Goal: Task Accomplishment & Management: Use online tool/utility

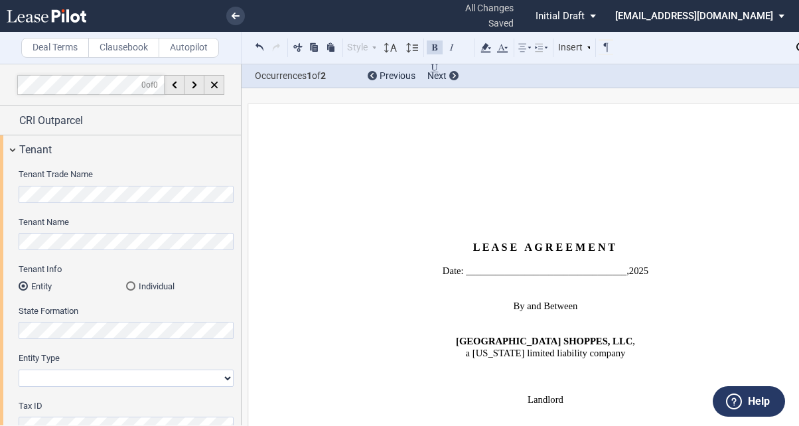
select select "number:5"
select select "fixed"
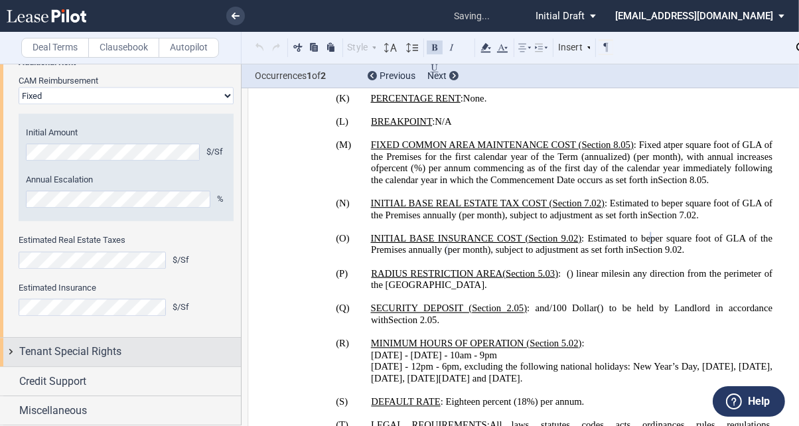
scroll to position [3146, 0]
click at [104, 349] on span "Tenant Special Rights" at bounding box center [70, 352] width 102 height 16
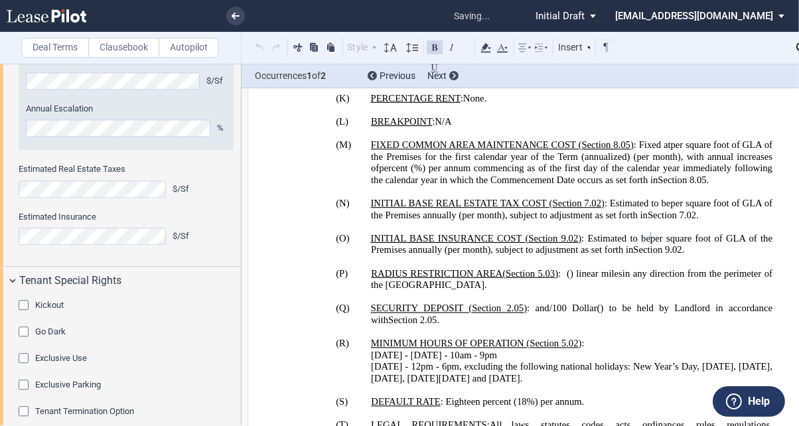
scroll to position [3305, 0]
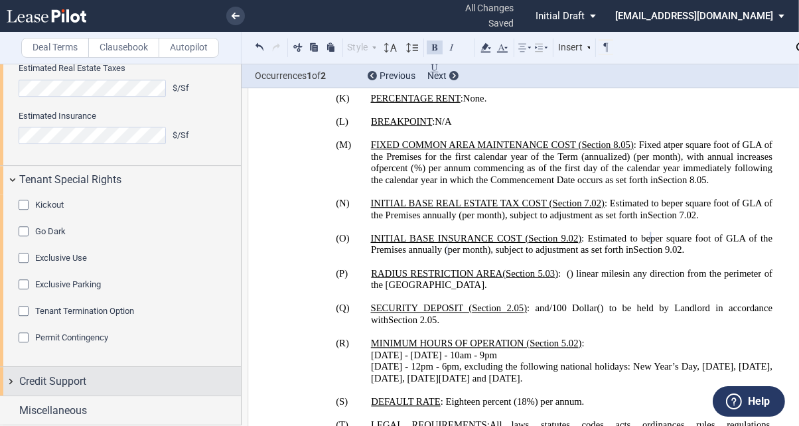
click at [131, 388] on div "Credit Support" at bounding box center [130, 382] width 222 height 16
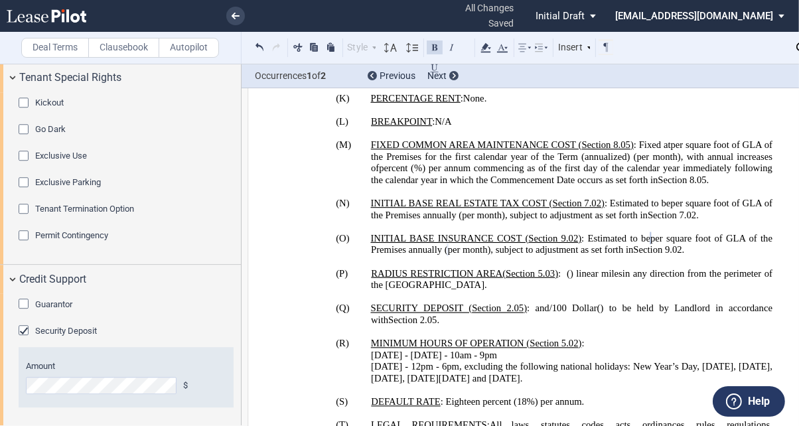
scroll to position [3453, 0]
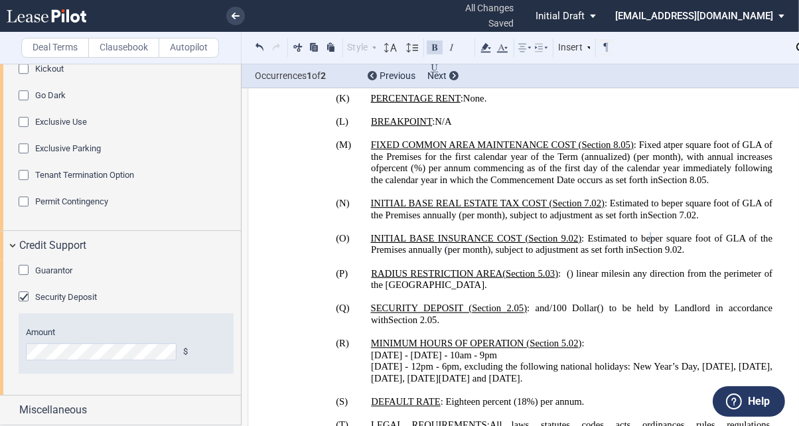
click at [66, 267] on span "Guarantor" at bounding box center [53, 271] width 37 height 10
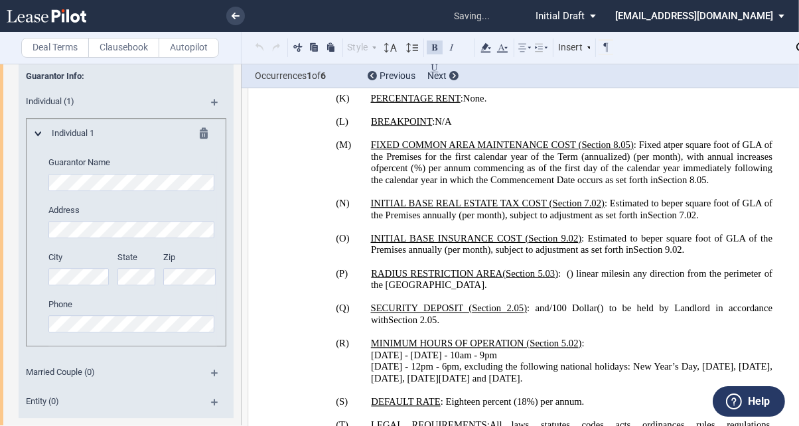
scroll to position [1984, 0]
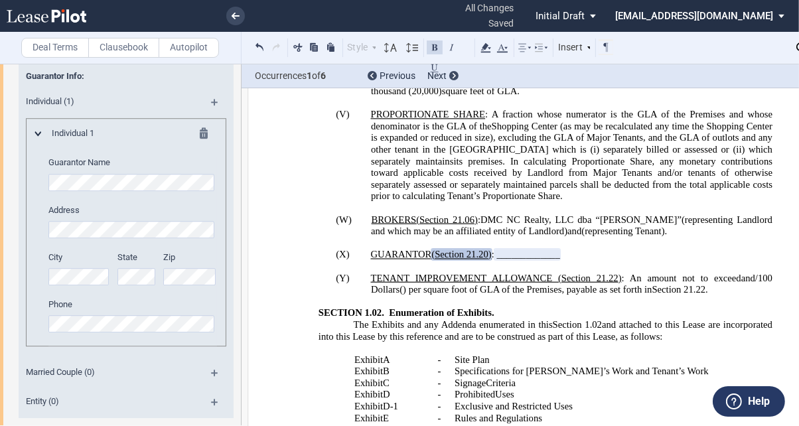
click at [200, 143] on md-icon at bounding box center [208, 135] width 16 height 16
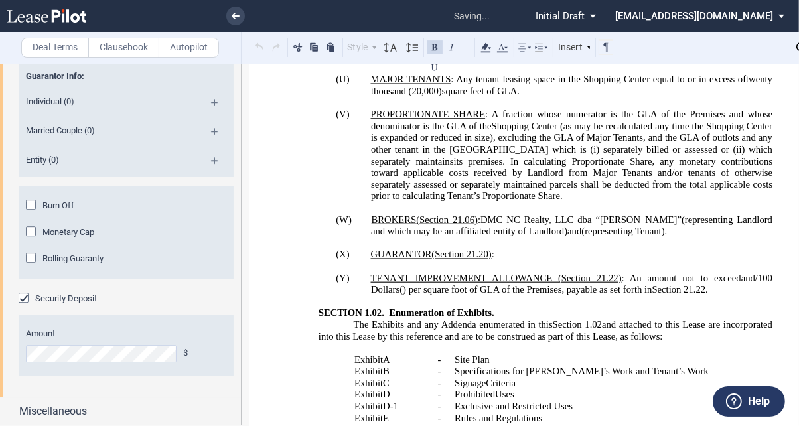
drag, startPoint x: 210, startPoint y: 203, endPoint x: 189, endPoint y: 208, distance: 21.7
click at [211, 144] on md-icon at bounding box center [220, 136] width 18 height 16
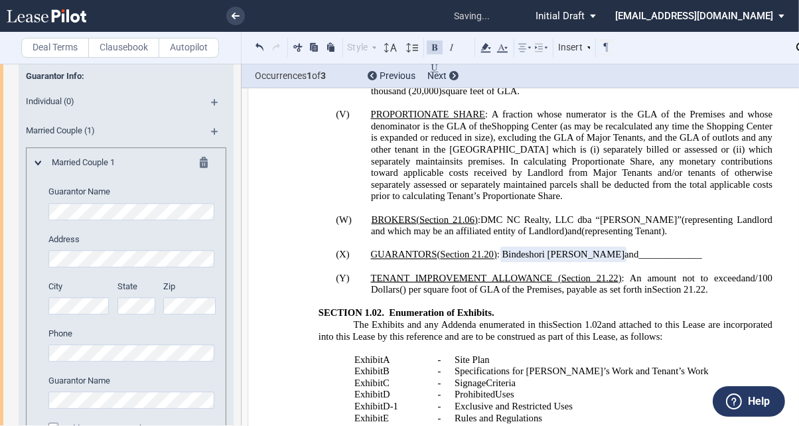
scroll to position [3634, 0]
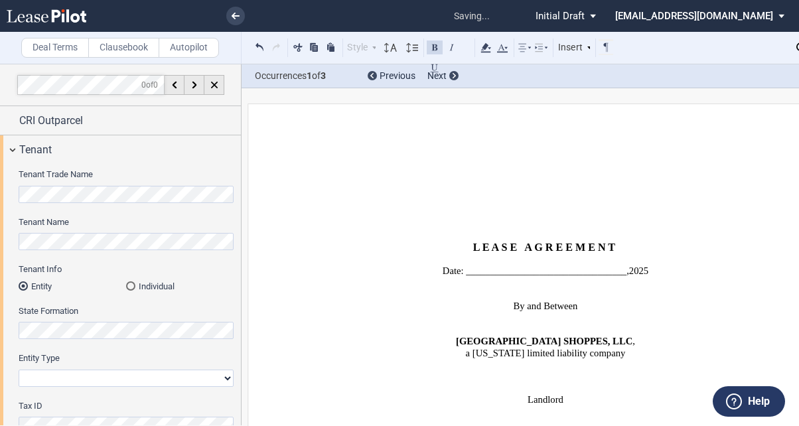
select select "number:5"
select select "fixed"
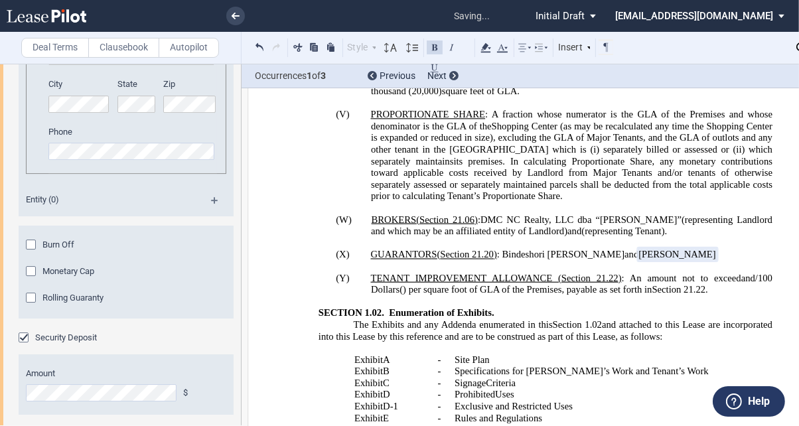
scroll to position [4037, 0]
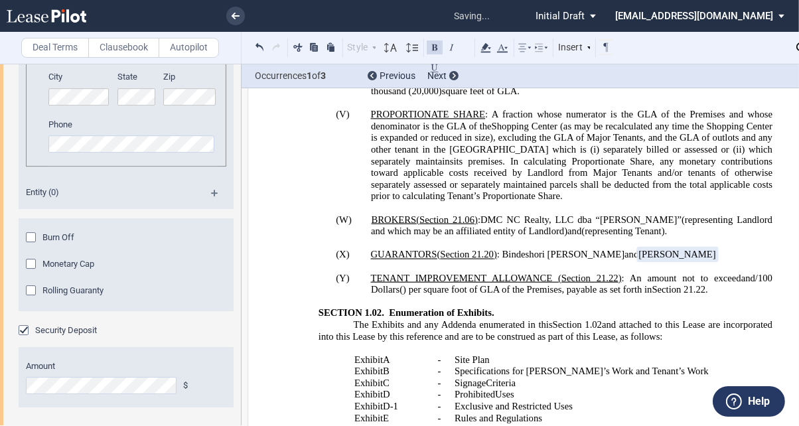
click at [214, 206] on md-icon at bounding box center [220, 198] width 18 height 16
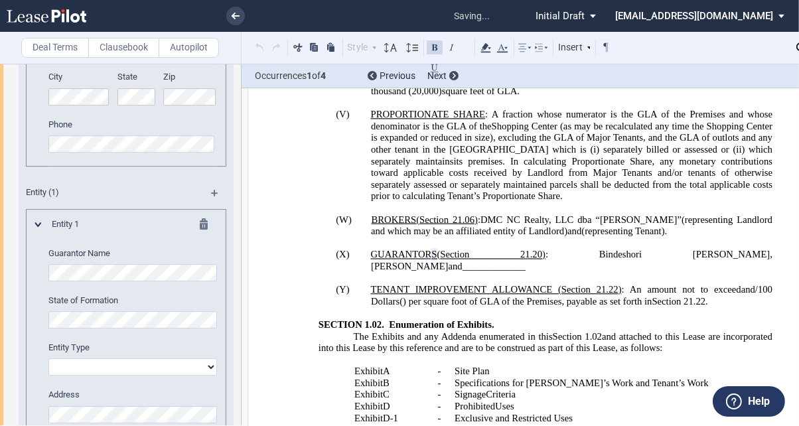
click at [201, 234] on md-icon at bounding box center [208, 226] width 16 height 16
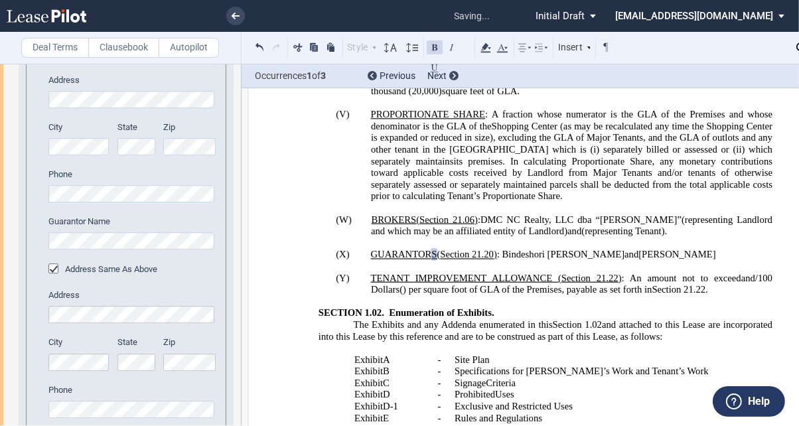
scroll to position [3719, 0]
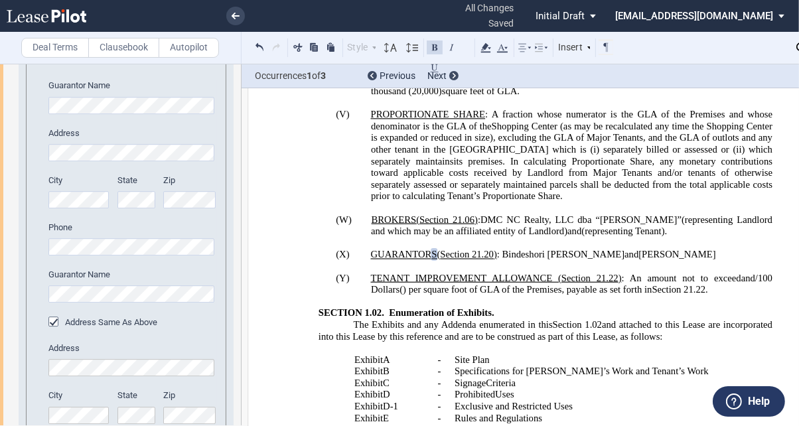
click at [212, 38] on md-icon at bounding box center [220, 30] width 18 height 16
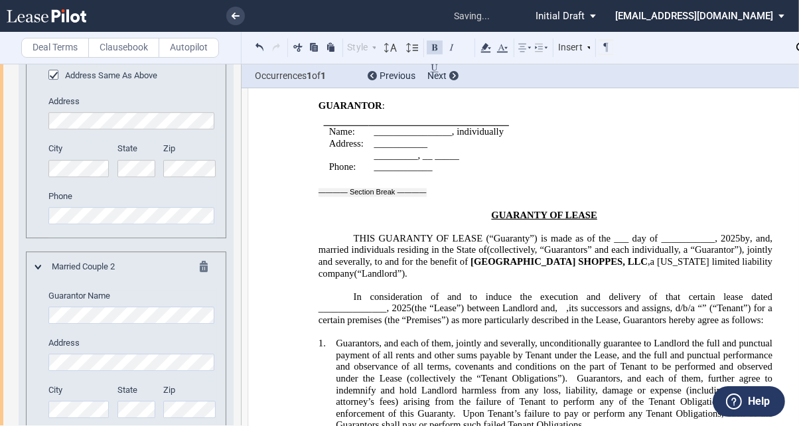
scroll to position [3984, 0]
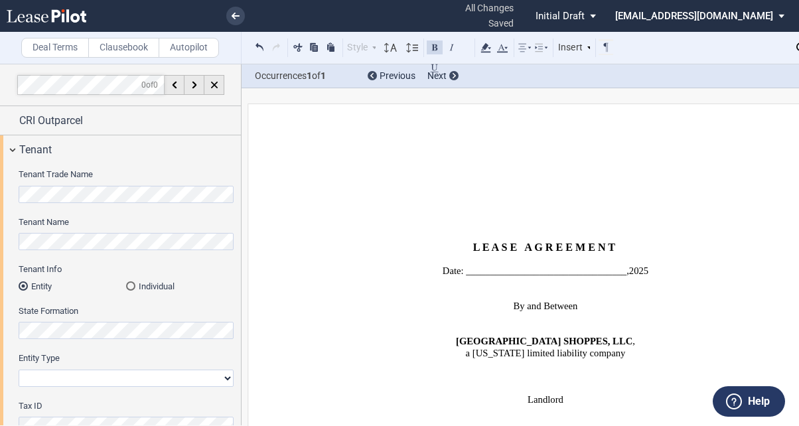
select select "number:5"
select select "fixed"
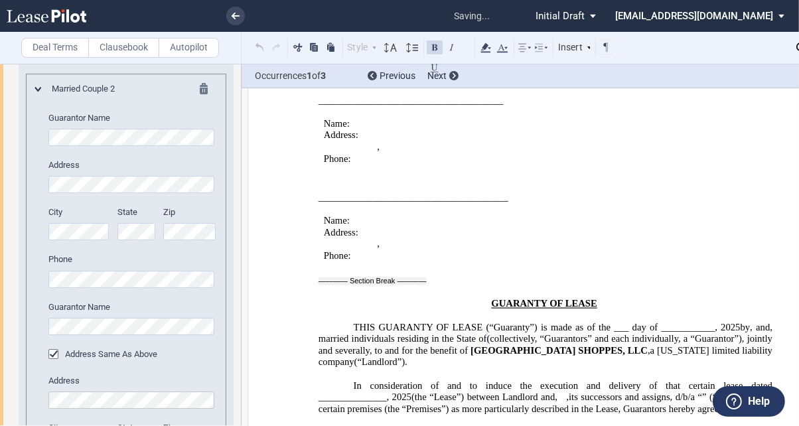
scroll to position [37313, 0]
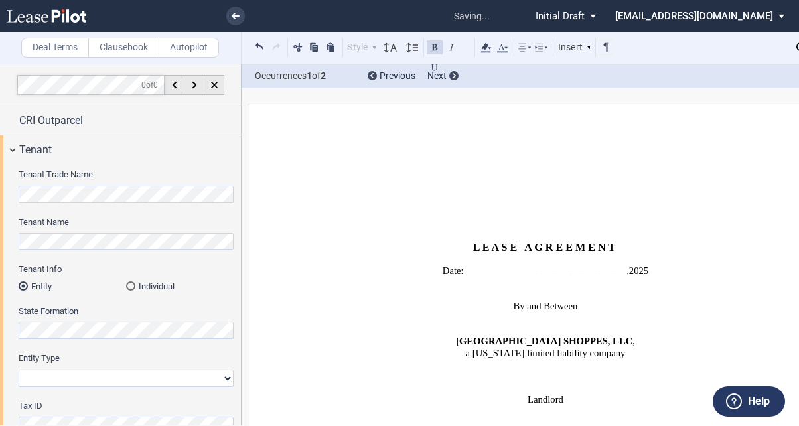
select select "number:5"
select select "fixed"
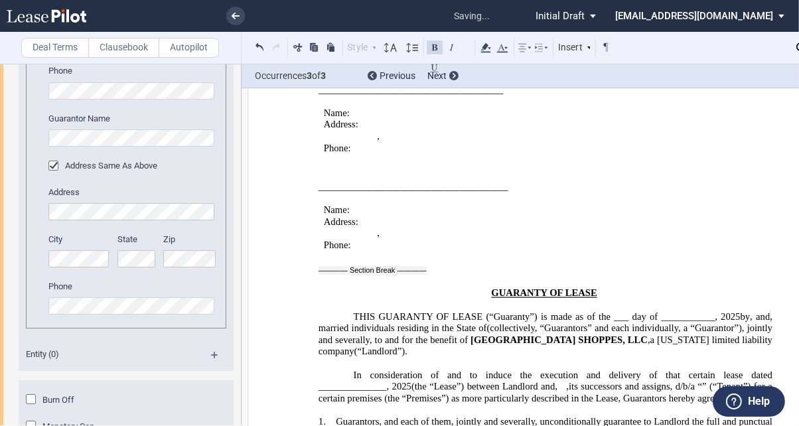
scroll to position [4356, 0]
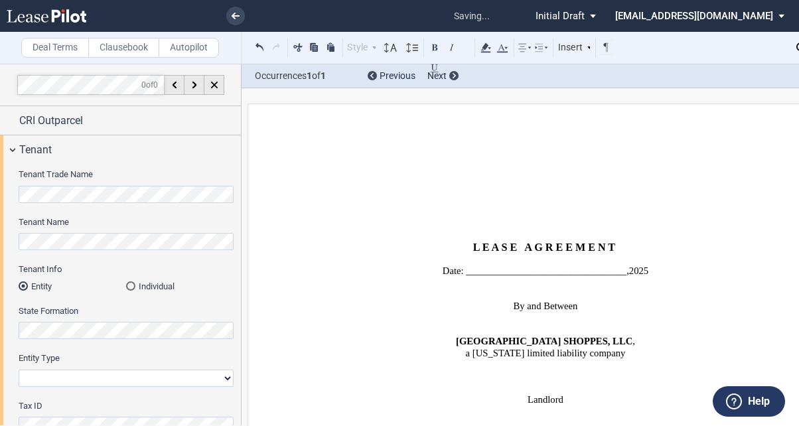
select select "number:5"
select select "fixed"
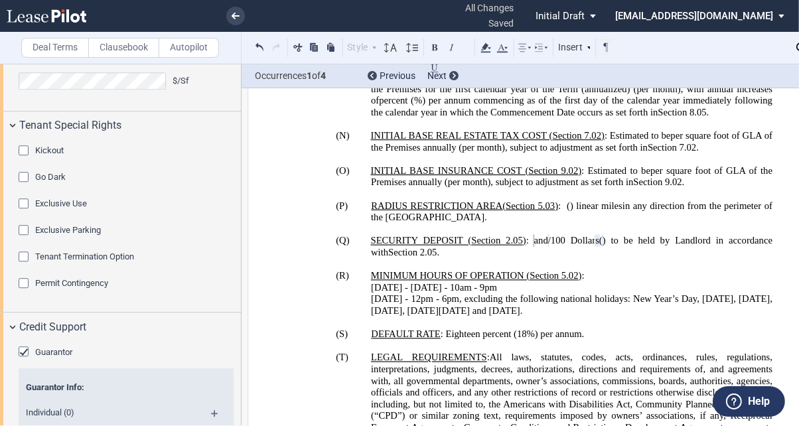
scroll to position [3270, 0]
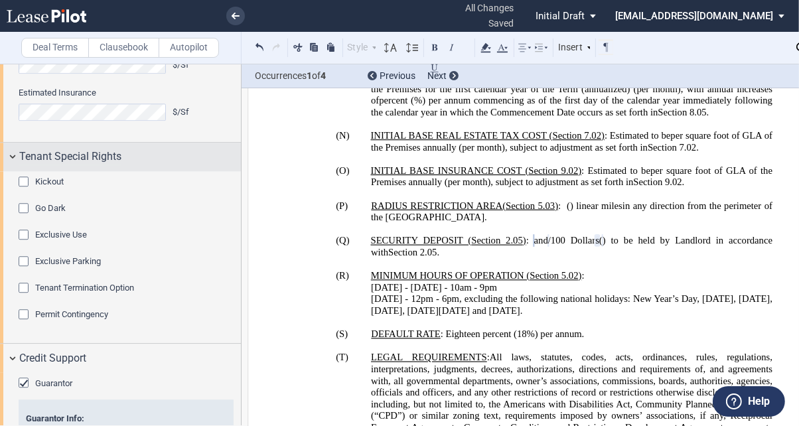
click at [46, 165] on span "Tenant Special Rights" at bounding box center [70, 157] width 102 height 16
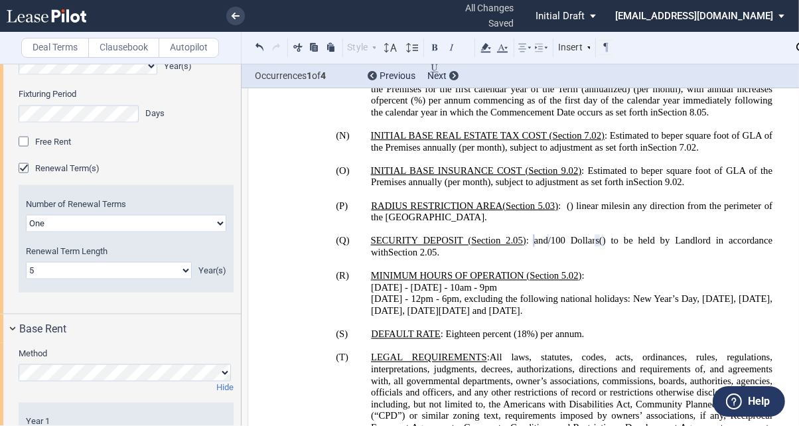
scroll to position [1836, 0]
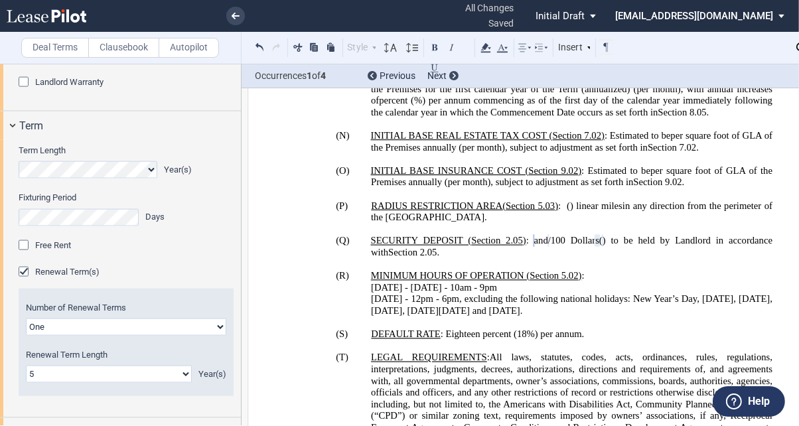
click at [66, 87] on span "Landlord Warranty" at bounding box center [69, 82] width 68 height 10
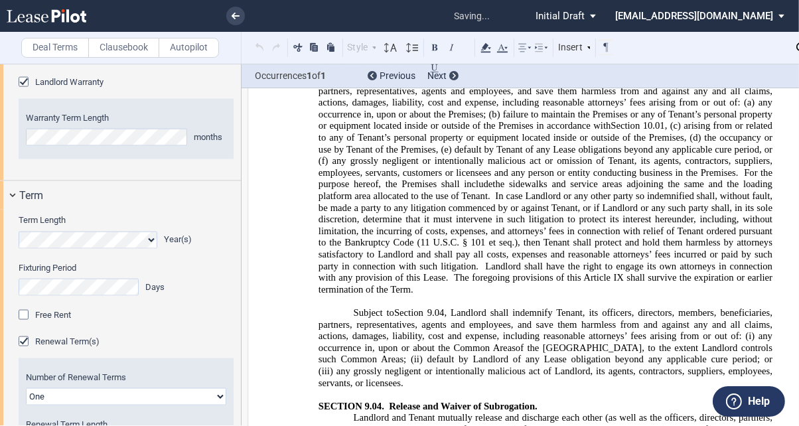
scroll to position [9902, 0]
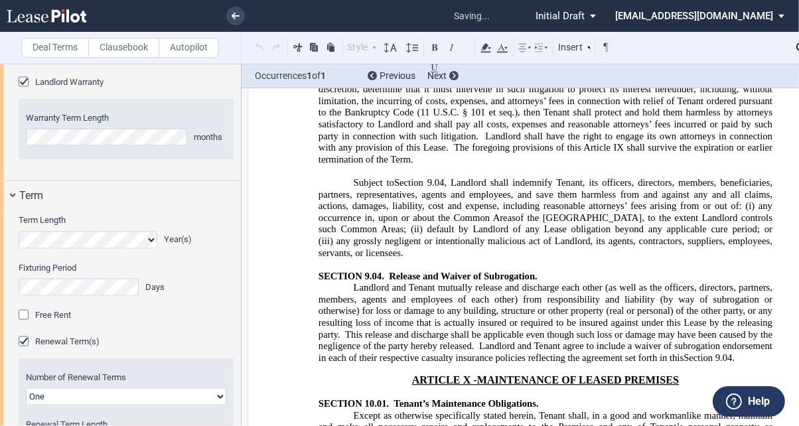
click at [23, 90] on div "Landlord Warranty" at bounding box center [25, 83] width 13 height 13
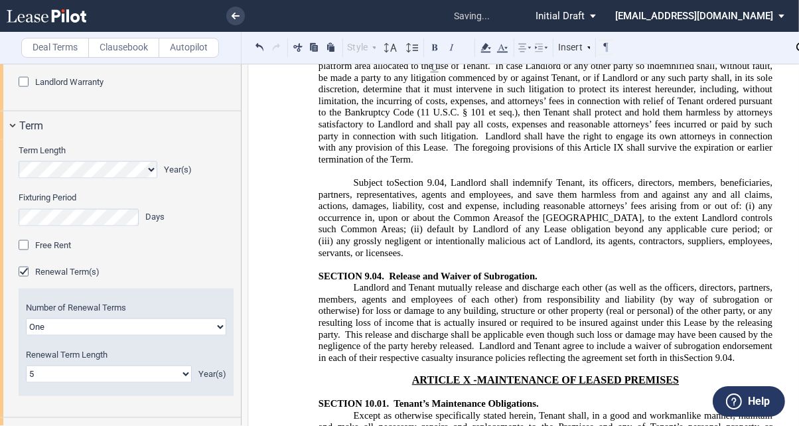
click at [27, 64] on div "Tenant Cap" at bounding box center [25, 56] width 13 height 13
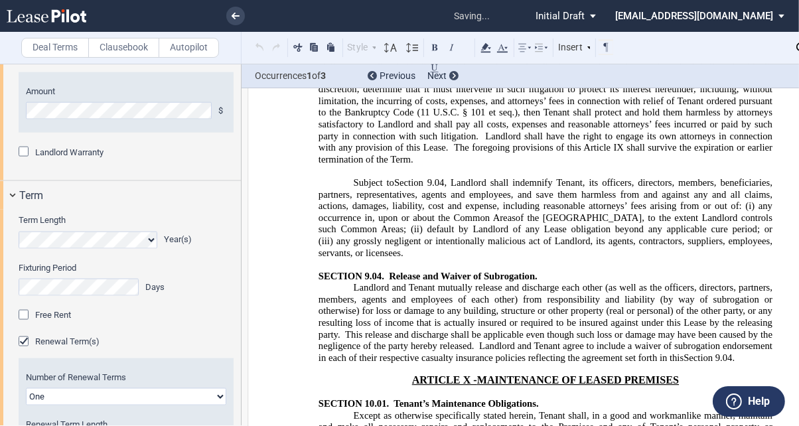
drag, startPoint x: 485, startPoint y: 218, endPoint x: 583, endPoint y: 214, distance: 98.3
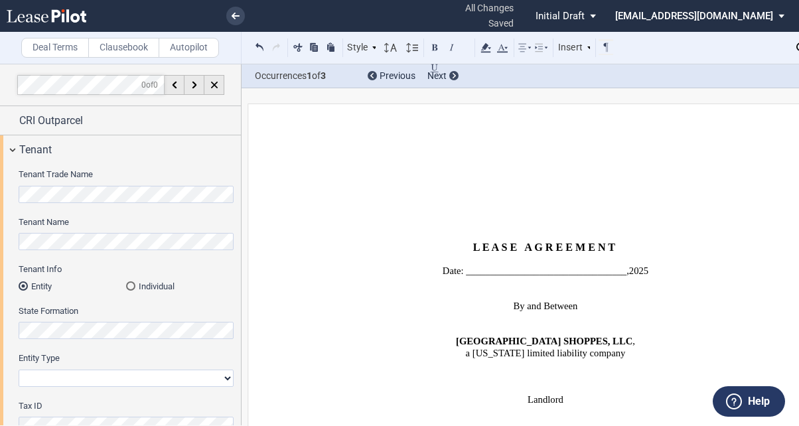
select select "number:5"
select select "fixed"
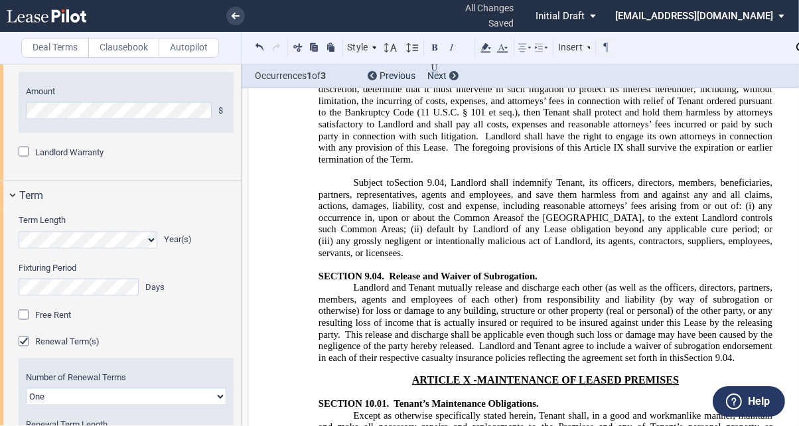
drag, startPoint x: 699, startPoint y: 312, endPoint x: 746, endPoint y: 309, distance: 47.3
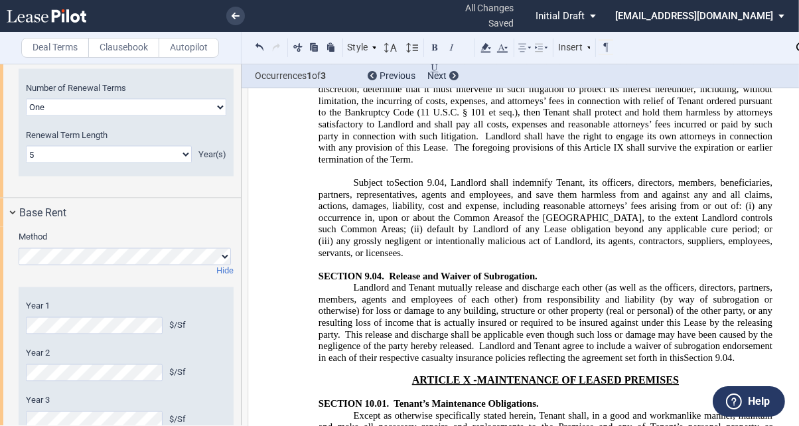
scroll to position [2208, 0]
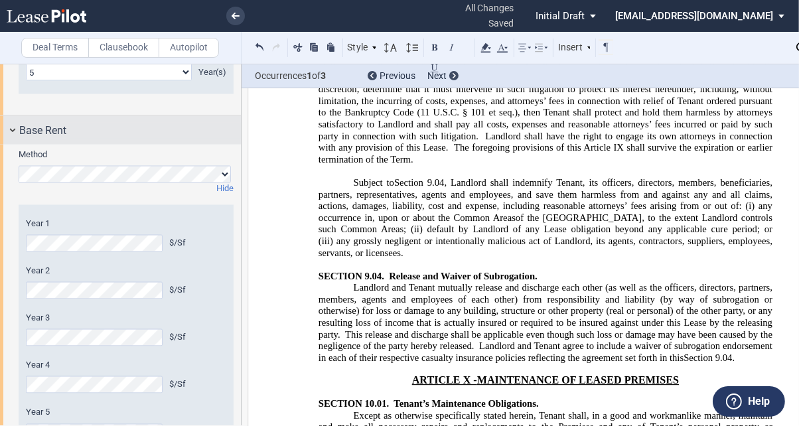
click at [38, 139] on span "Base Rent" at bounding box center [42, 131] width 47 height 16
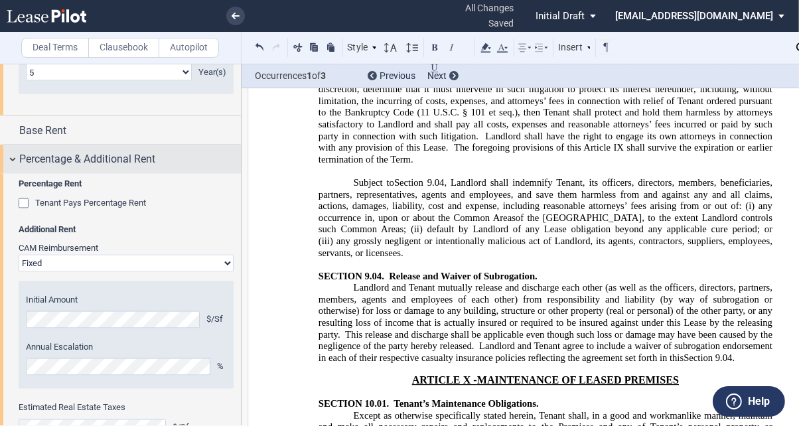
scroll to position [2367, 0]
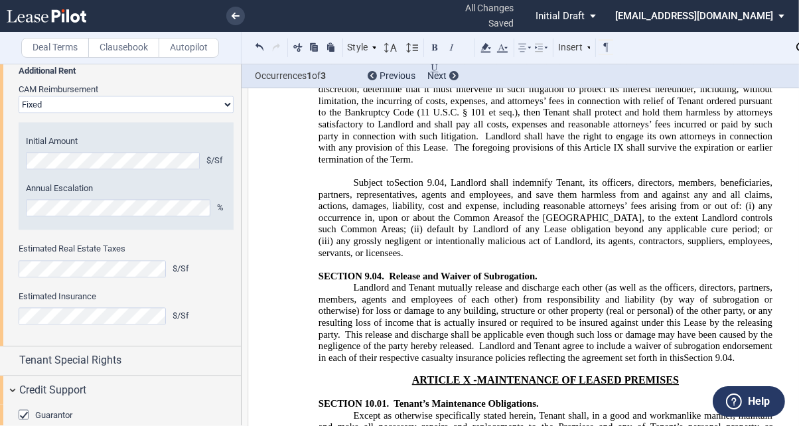
click at [72, 9] on span "Percentage & Additional Rent" at bounding box center [87, 1] width 136 height 16
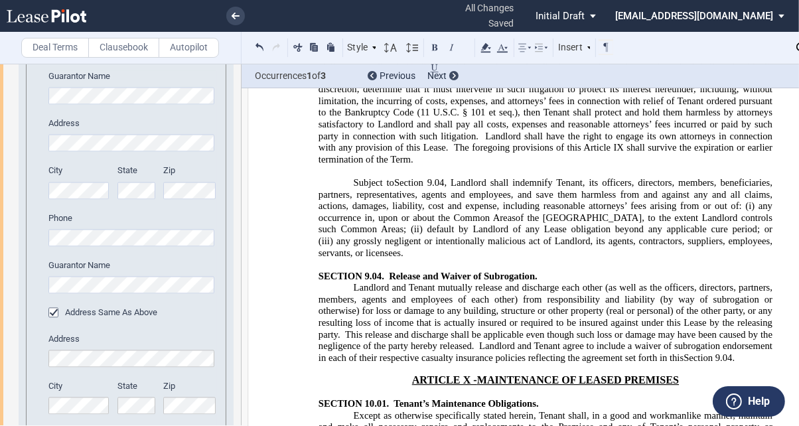
scroll to position [2261, 0]
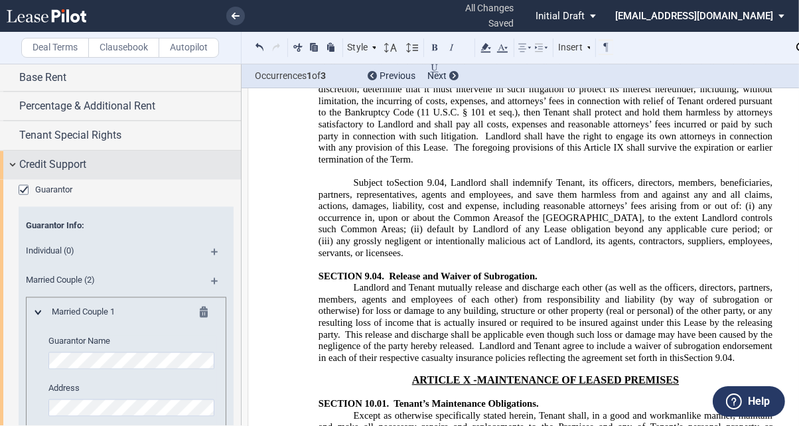
click at [71, 173] on span "Credit Support" at bounding box center [52, 165] width 67 height 16
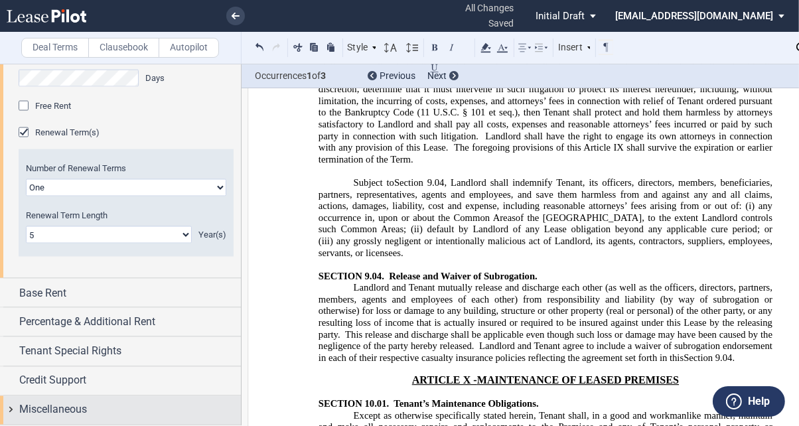
click at [97, 410] on div "Miscellaneous" at bounding box center [130, 410] width 222 height 16
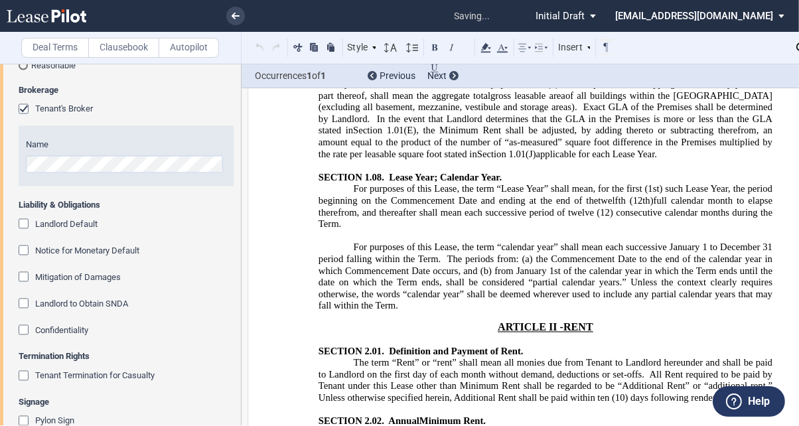
scroll to position [1961, 0]
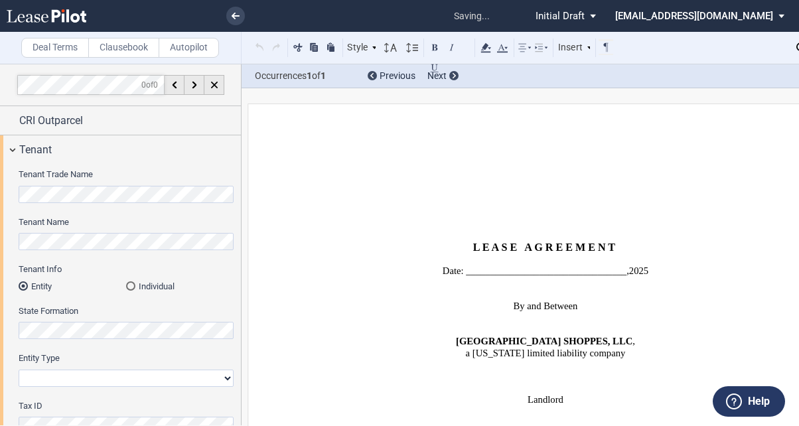
select select "number:5"
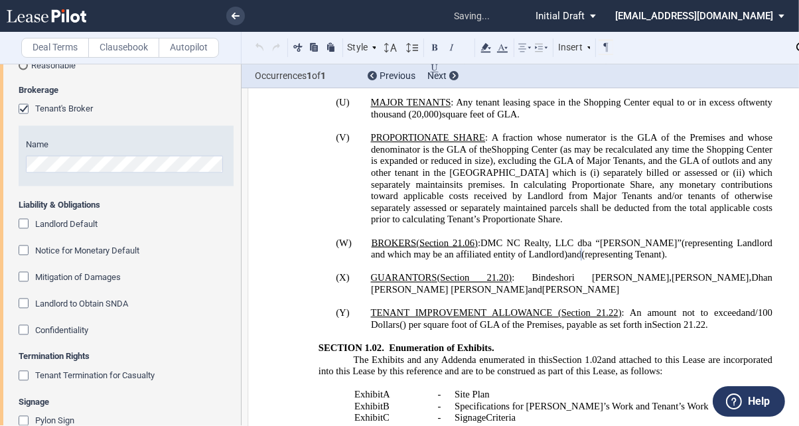
click at [139, 39] on label "Clausebook" at bounding box center [123, 48] width 71 height 20
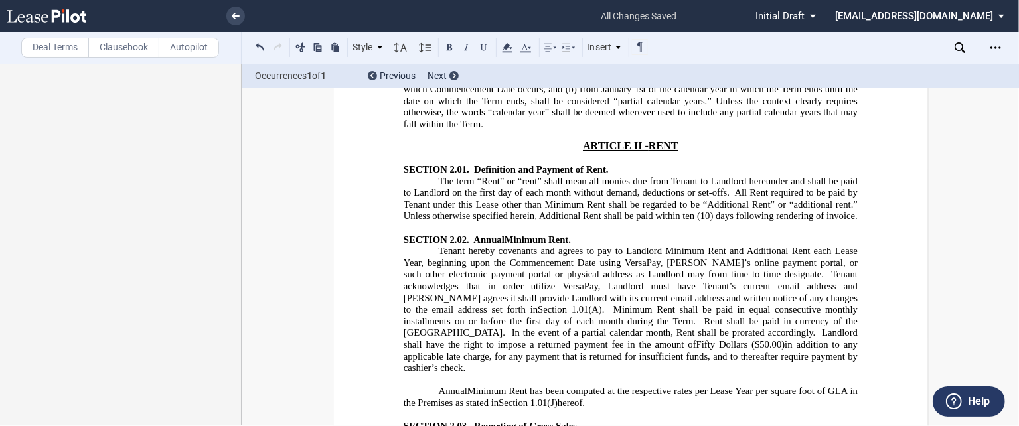
scroll to position [3023, 0]
click at [628, 386] on p "Annual Annualized Minimum Rent has been computed at the respective rates per Le…" at bounding box center [630, 397] width 454 height 23
click at [467, 410] on p "﻿" at bounding box center [630, 416] width 454 height 12
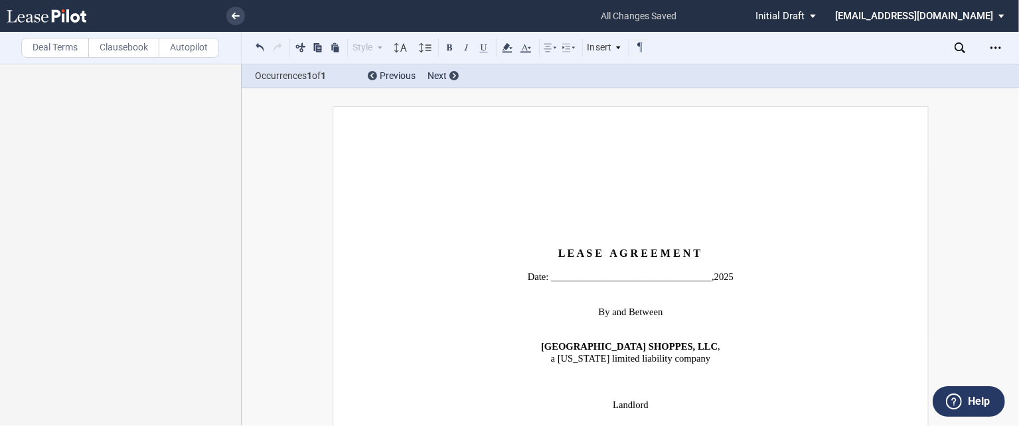
scroll to position [3023, 0]
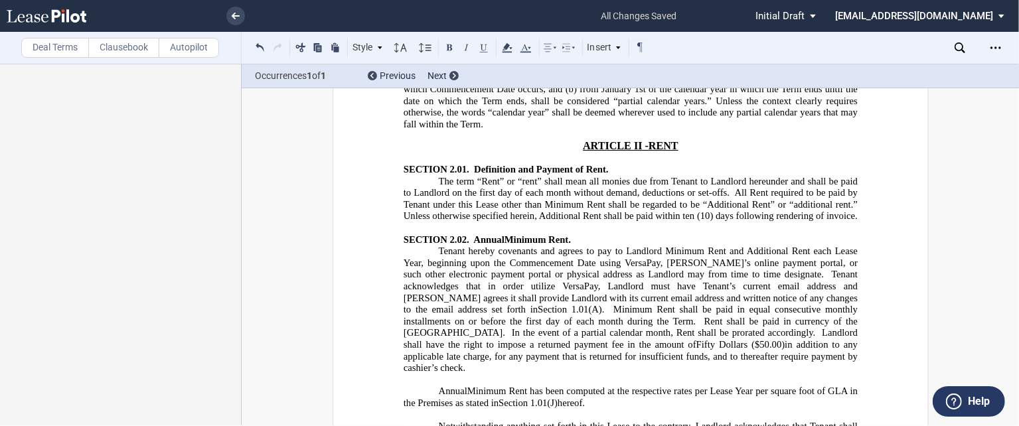
drag, startPoint x: 569, startPoint y: 364, endPoint x: 478, endPoint y: 368, distance: 91.0
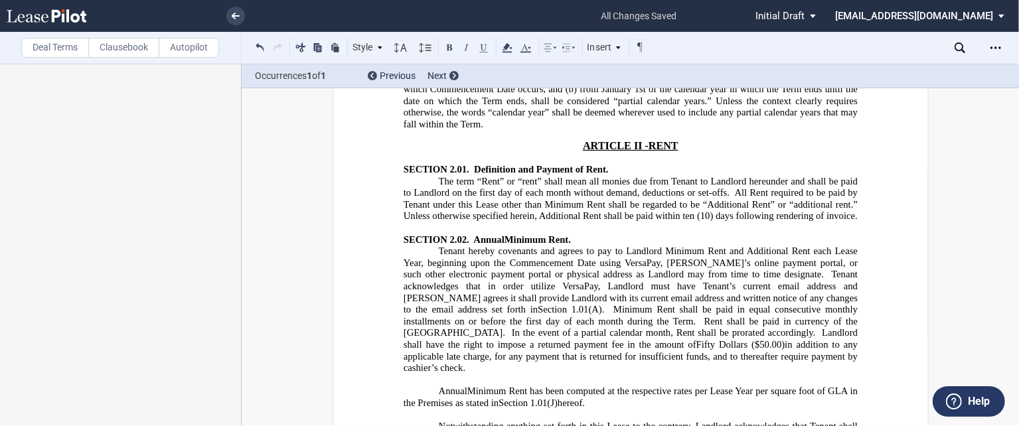
drag, startPoint x: 572, startPoint y: 366, endPoint x: 465, endPoint y: 364, distance: 106.9
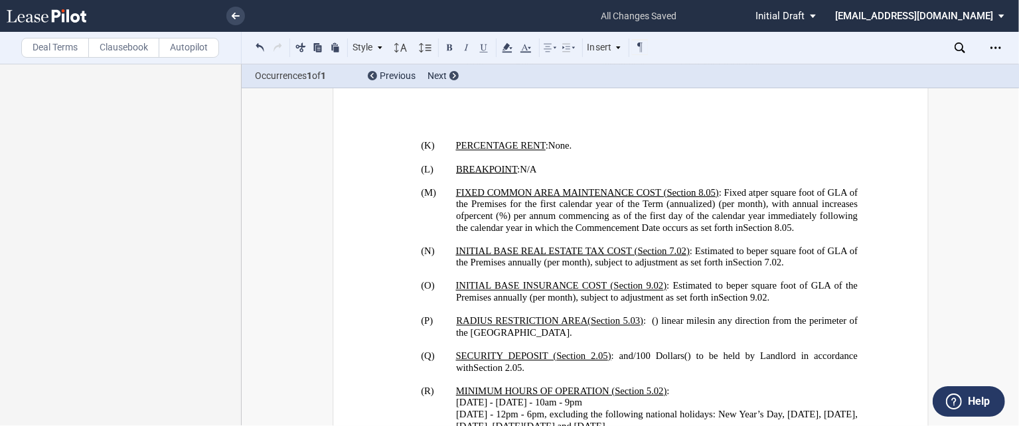
scroll to position [1589, 0]
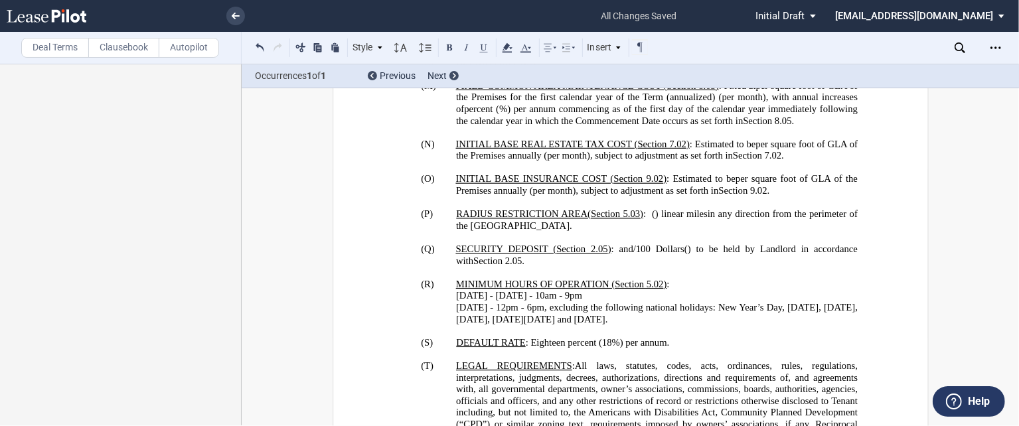
click at [568, 291] on span "9pm" at bounding box center [572, 296] width 17 height 11
click at [508, 302] on span "12pm" at bounding box center [507, 307] width 22 height 11
click at [570, 291] on span "pm" at bounding box center [573, 296] width 13 height 11
click at [55, 44] on label "Deal Terms" at bounding box center [55, 48] width 68 height 20
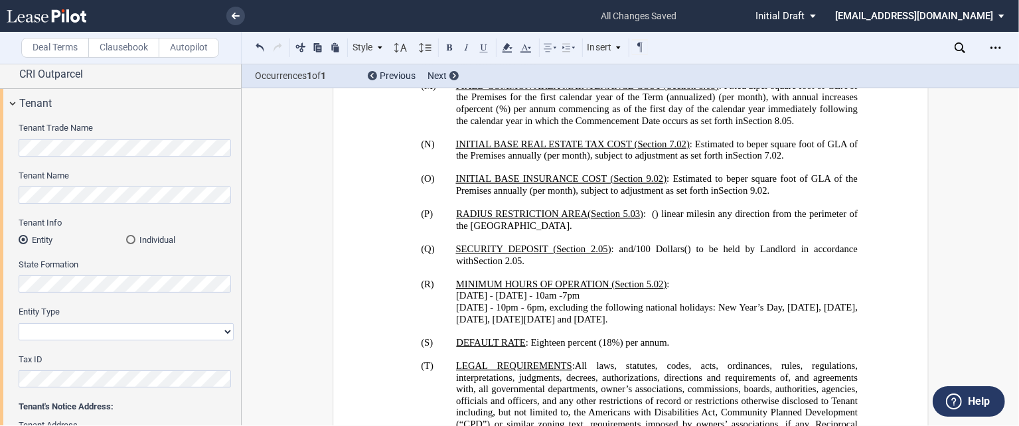
scroll to position [0, 0]
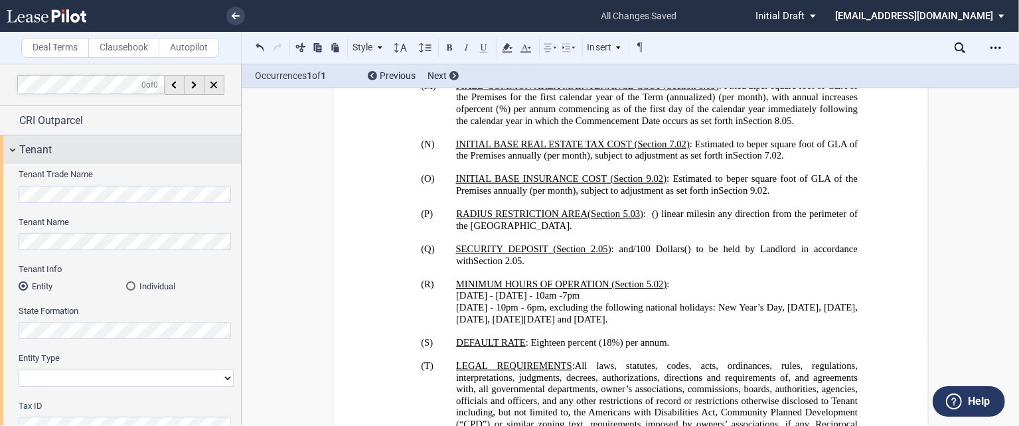
click at [41, 153] on span "Tenant" at bounding box center [35, 150] width 33 height 16
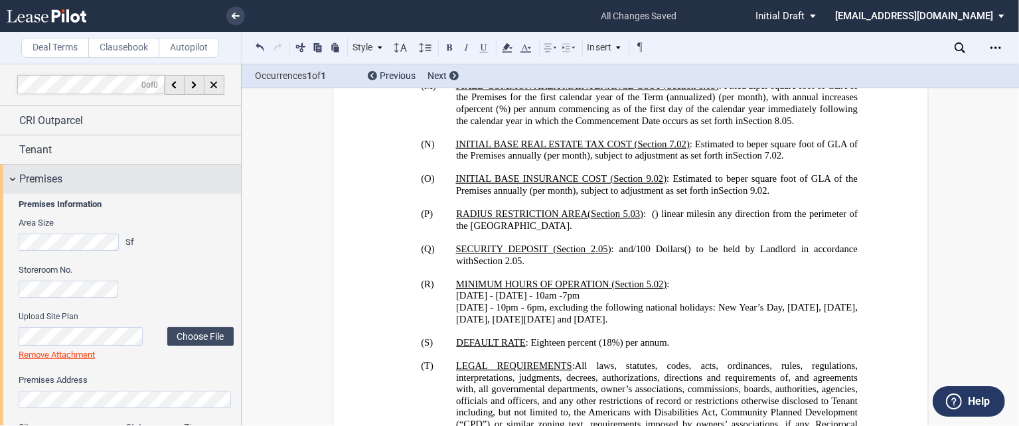
click at [54, 175] on span "Premises" at bounding box center [40, 179] width 43 height 16
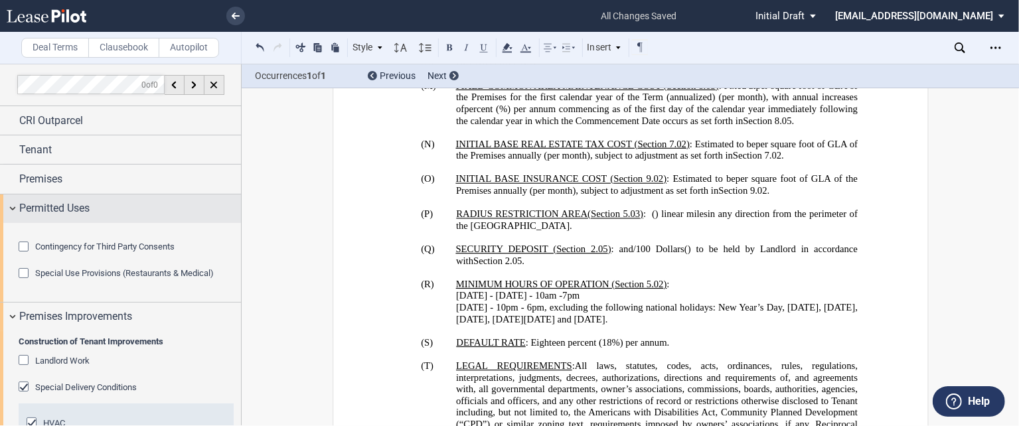
click at [59, 204] on span "Permitted Uses" at bounding box center [54, 209] width 70 height 16
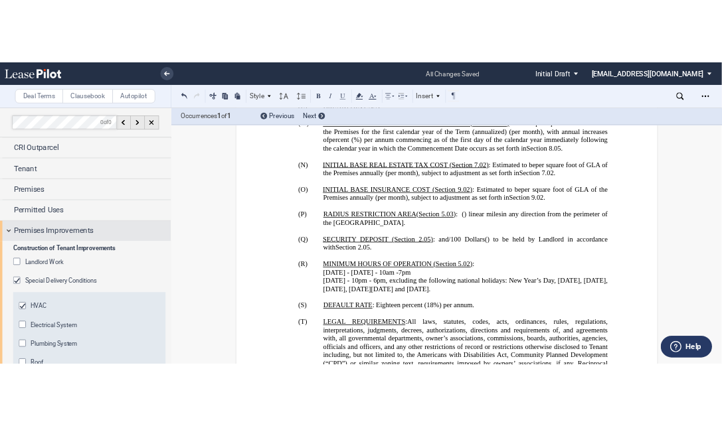
scroll to position [319, 0]
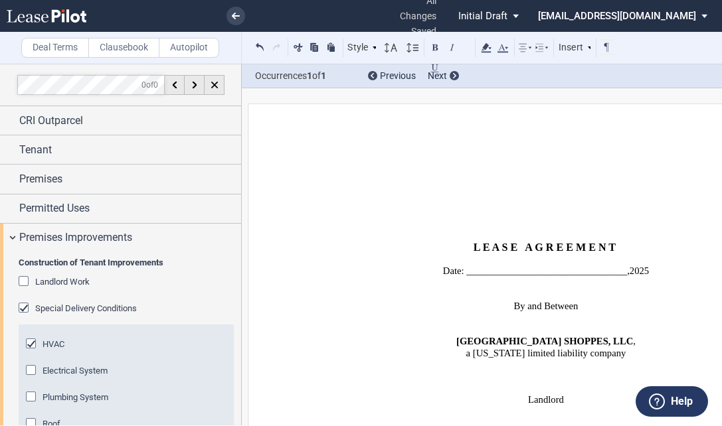
select select "number:5"
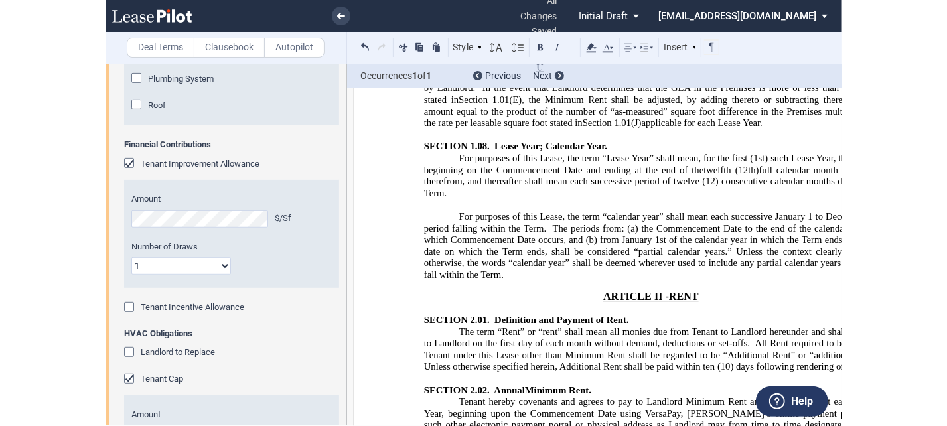
scroll to position [3129, 0]
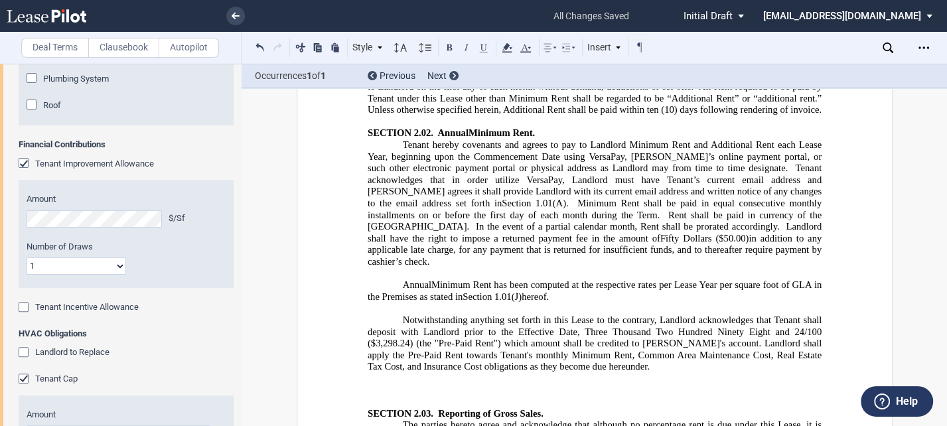
click at [721, 46] on icon at bounding box center [888, 47] width 11 height 11
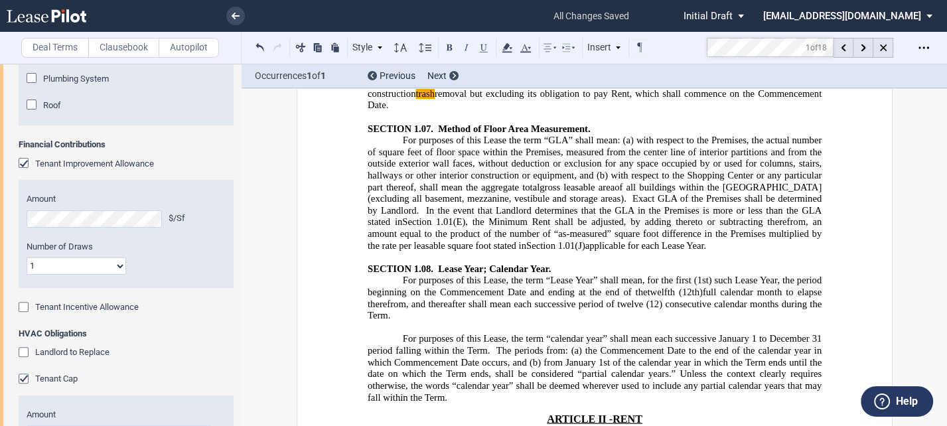
scroll to position [2567, 0]
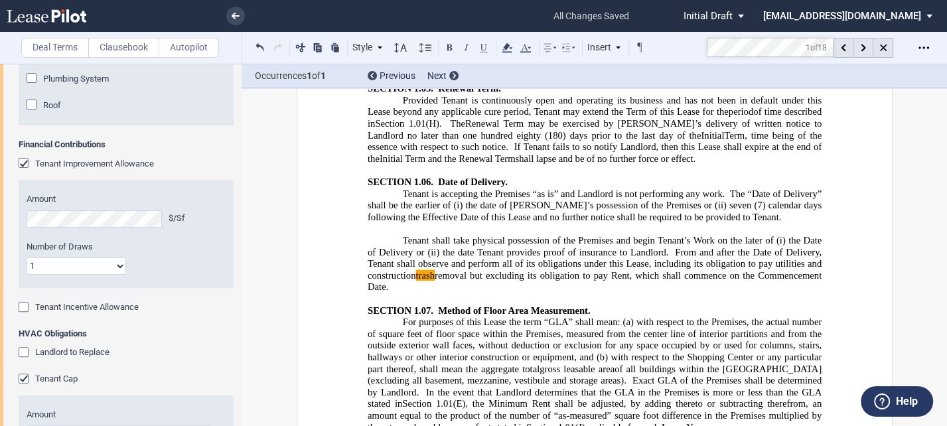
click at [463, 247] on span "From and after the Date of Delivery, Tenant shall observe and perform all of it…" at bounding box center [595, 270] width 457 height 46
click at [473, 235] on p "Tenant shall take physical possession of the Premises and begin Tenant’s Work o…" at bounding box center [594, 264] width 454 height 58
click at [528, 235] on p "Tenant shall take physical possession of the Premises and begin Tenant’s Work o…" at bounding box center [594, 264] width 454 height 58
click at [721, 44] on div at bounding box center [864, 48] width 20 height 20
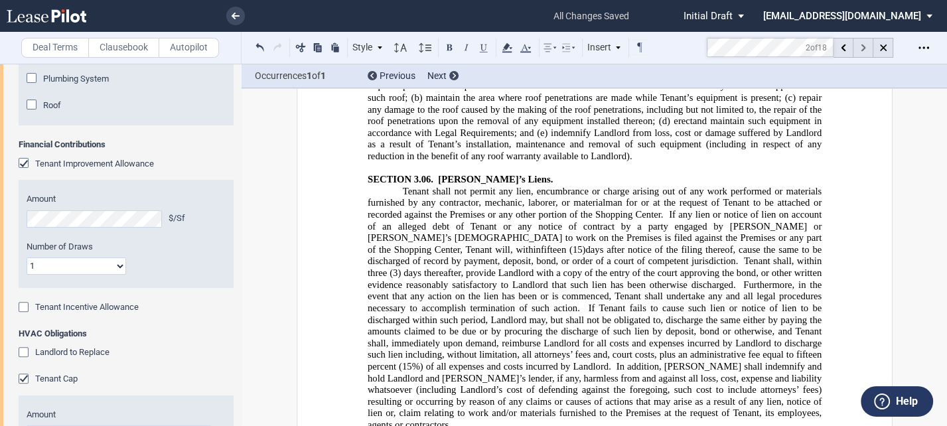
scroll to position [6548, 0]
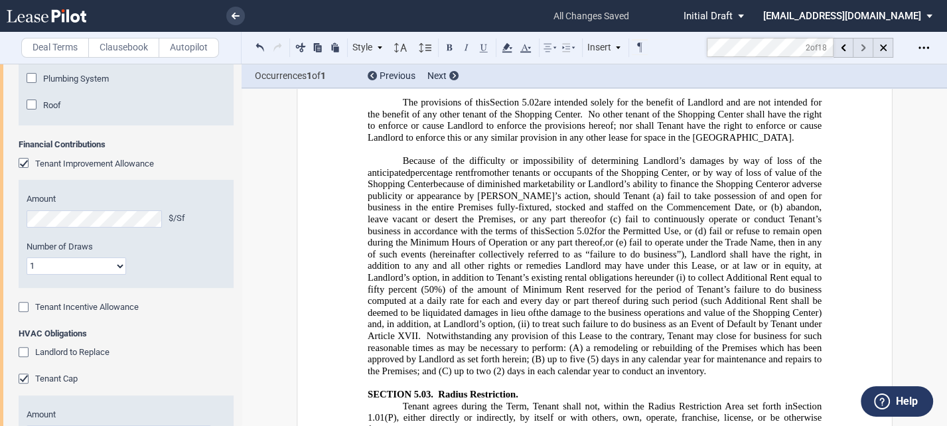
click at [721, 48] on div at bounding box center [864, 48] width 20 height 20
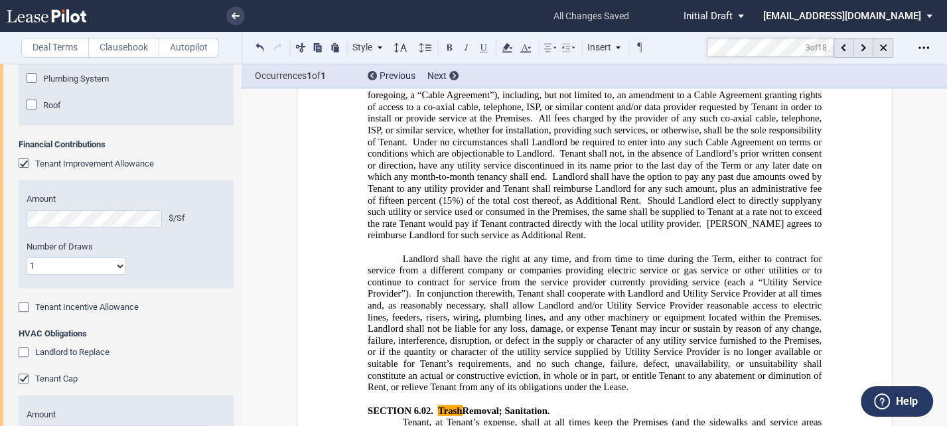
scroll to position [7069, 0]
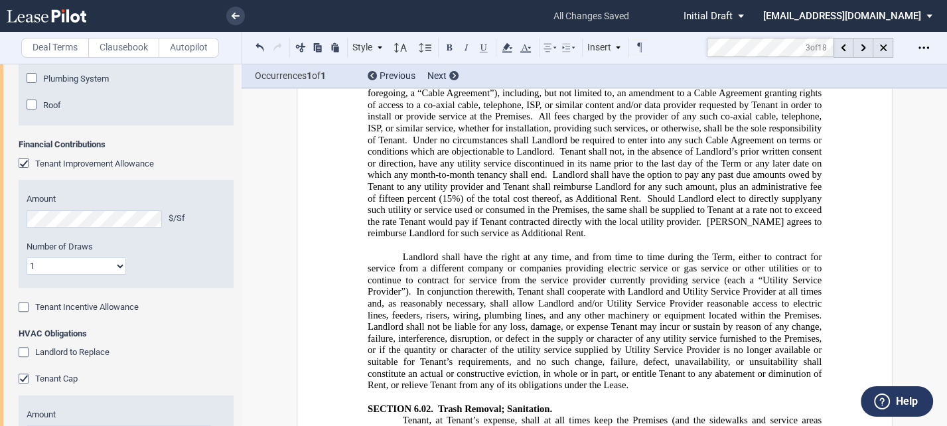
drag, startPoint x: 793, startPoint y: 320, endPoint x: 804, endPoint y: 320, distance: 11.3
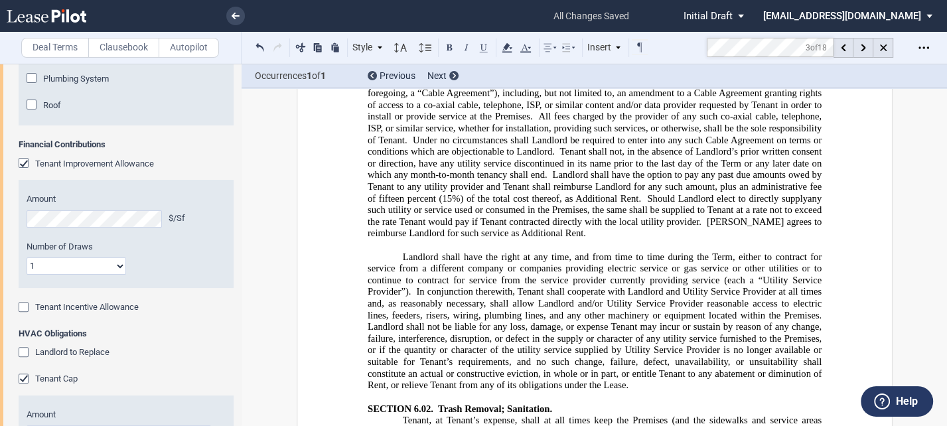
drag, startPoint x: 399, startPoint y: 333, endPoint x: 370, endPoint y: 336, distance: 29.3
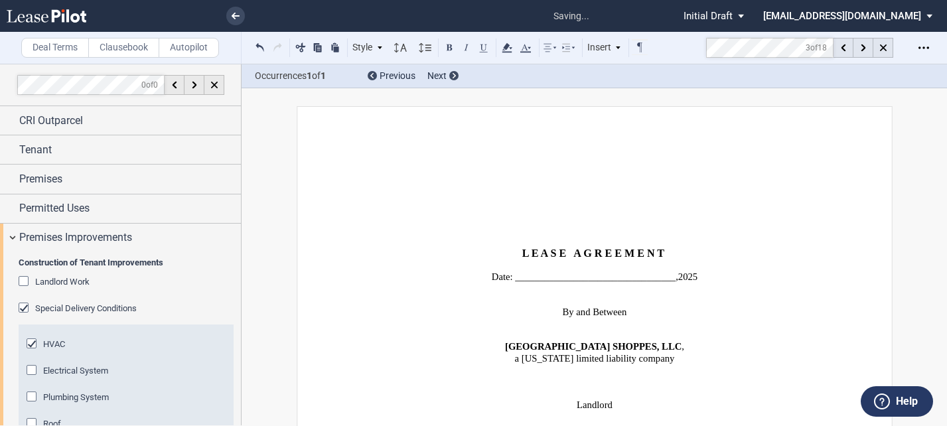
select select "number:5"
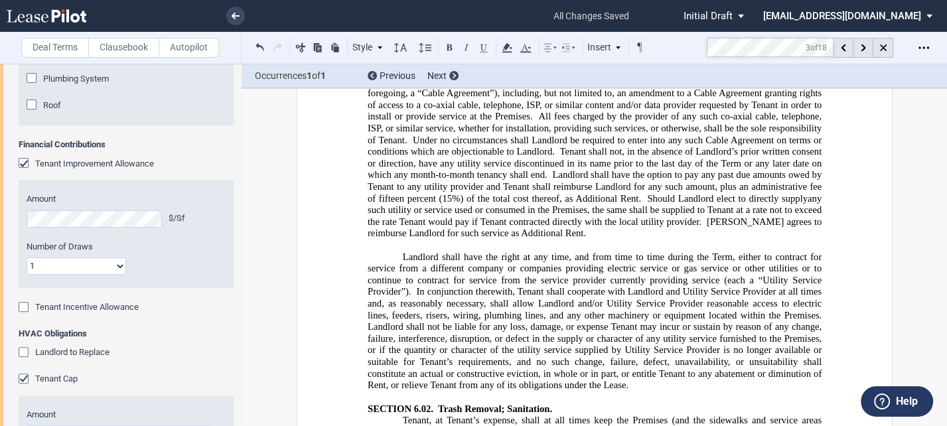
drag, startPoint x: 404, startPoint y: 321, endPoint x: 537, endPoint y: 345, distance: 135.6
click at [451, 44] on button at bounding box center [450, 47] width 16 height 16
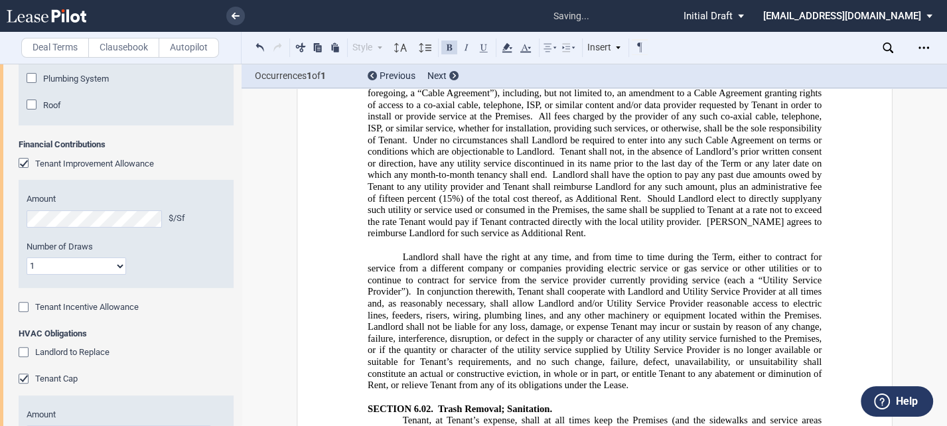
click at [921, 42] on icon "Open Lease options menu" at bounding box center [924, 47] width 11 height 11
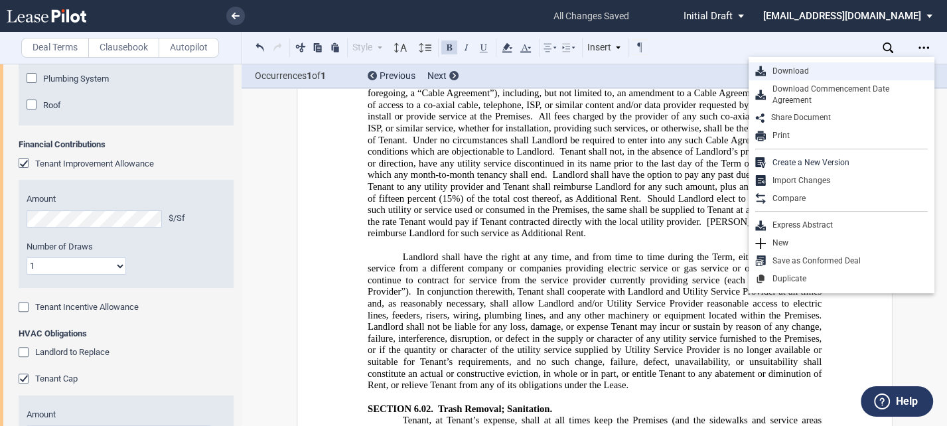
click at [825, 67] on div "Download" at bounding box center [847, 71] width 162 height 11
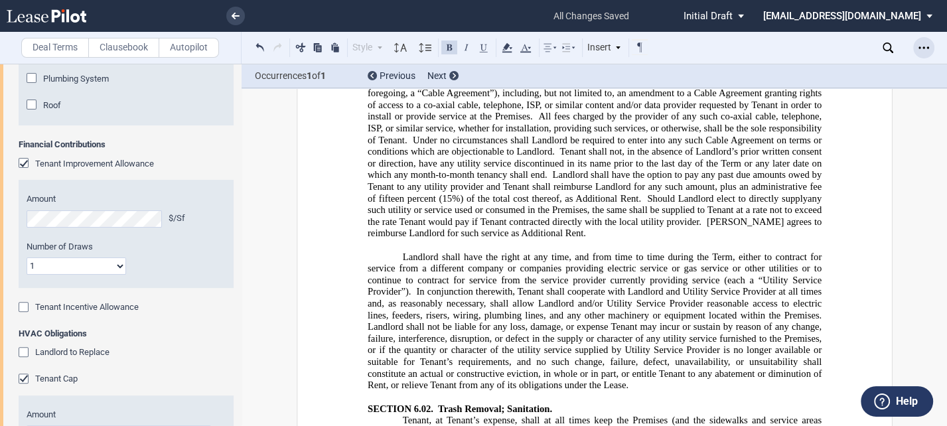
click at [914, 46] on div "Open Lease options menu" at bounding box center [924, 47] width 21 height 21
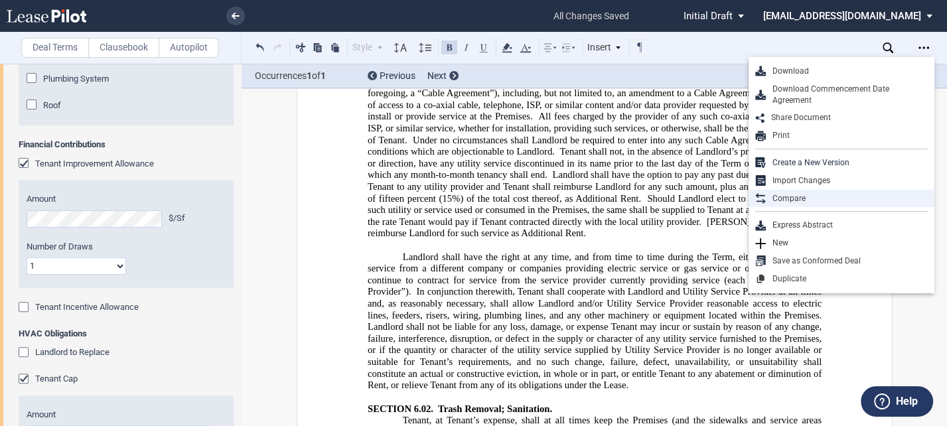
click at [805, 195] on div "Compare" at bounding box center [847, 198] width 162 height 11
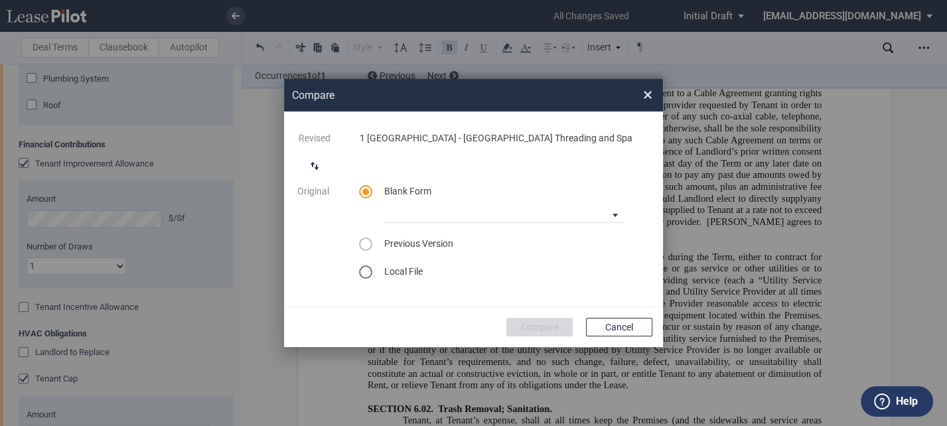
click at [482, 222] on md-radio-group "Blank Form CASTO North Carolina Lease Blank CASTO Ohio Lease Blank CASTO Hartwe…" at bounding box center [504, 232] width 291 height 94
click at [592, 215] on md-select "CASTO North Carolina Lease Blank CASTO Ohio Lease Blank CASTO Hartwell Village …" at bounding box center [504, 213] width 240 height 20
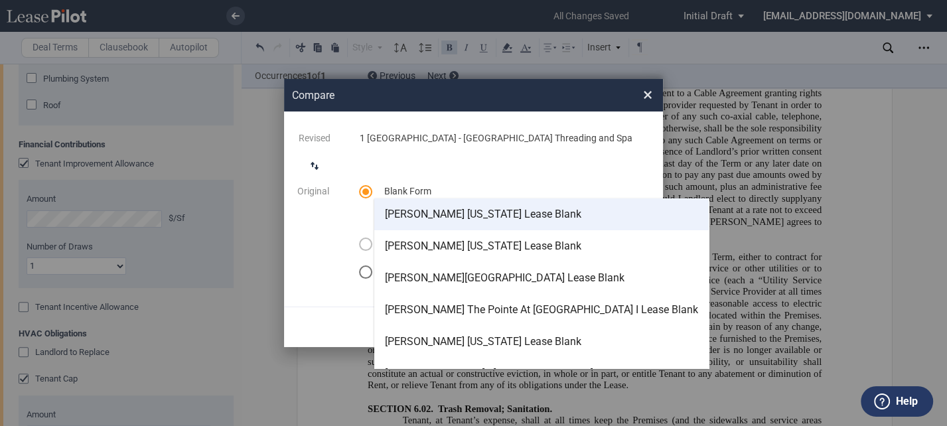
click at [483, 219] on div "[PERSON_NAME] [US_STATE] Lease Blank" at bounding box center [483, 214] width 197 height 15
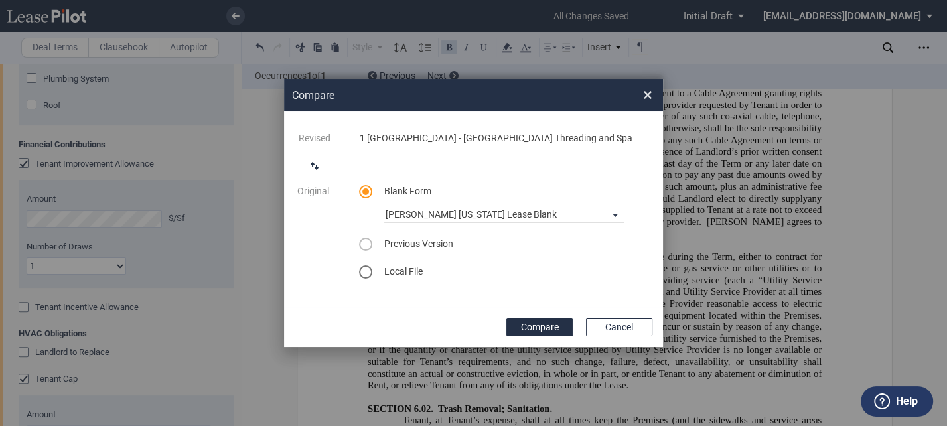
click at [544, 327] on button "Compare" at bounding box center [540, 327] width 66 height 19
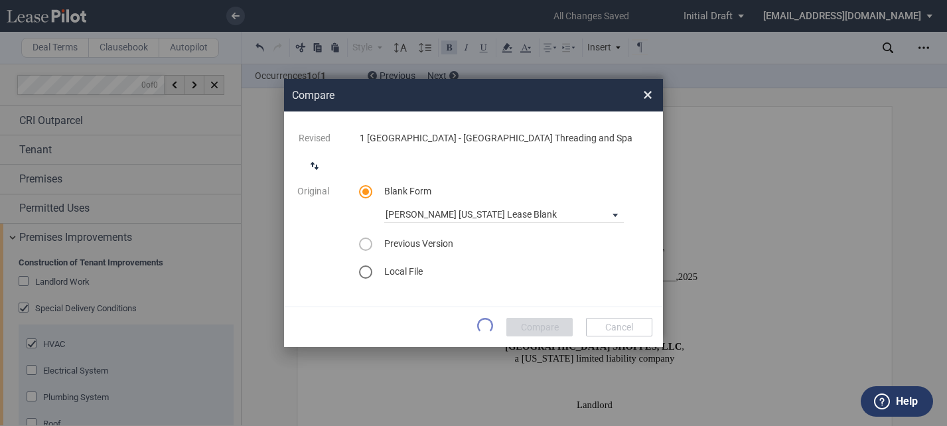
select select "number:5"
